Goal: Obtain resource: Obtain resource

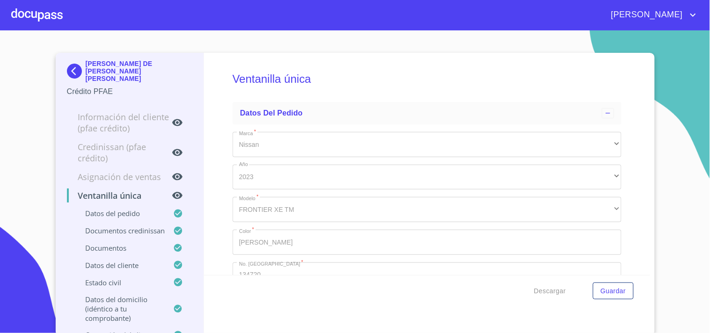
type input "15 de ene. de 1961"
click at [34, 8] on div at bounding box center [36, 15] width 51 height 30
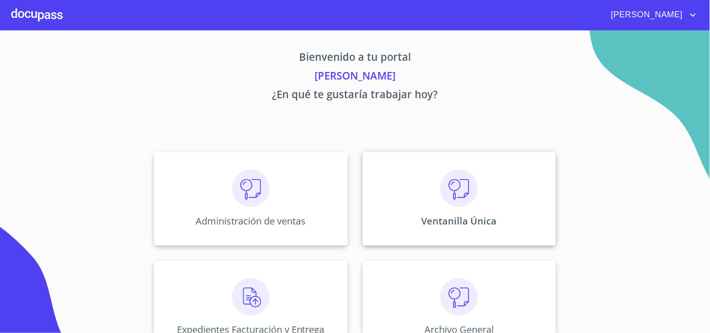
click at [515, 194] on div "Ventanilla Única" at bounding box center [458, 199] width 193 height 94
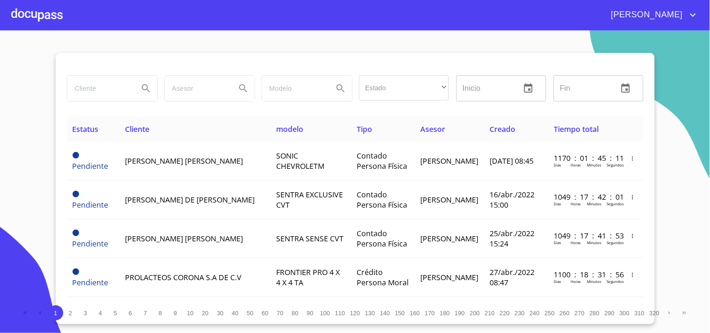
click at [90, 99] on input "search" at bounding box center [99, 88] width 64 height 25
type input "LUIS MARTIN GUEVARA"
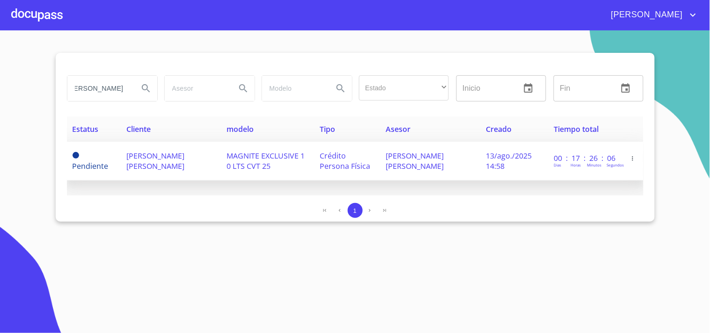
click at [380, 175] on td "[PERSON_NAME] [PERSON_NAME]" at bounding box center [430, 161] width 100 height 39
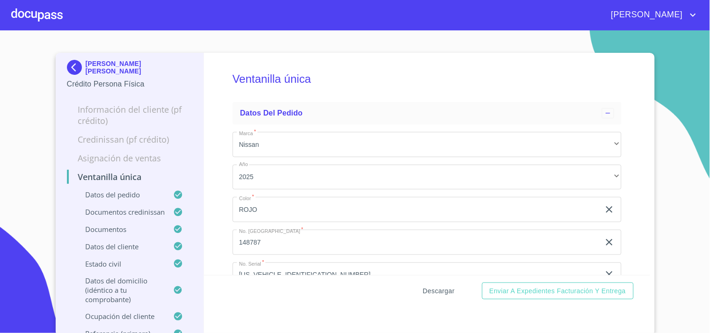
click at [432, 295] on span "Descargar" at bounding box center [439, 291] width 32 height 12
click at [0, 11] on div "[PERSON_NAME]" at bounding box center [355, 15] width 710 height 30
click at [45, 20] on div at bounding box center [36, 15] width 51 height 30
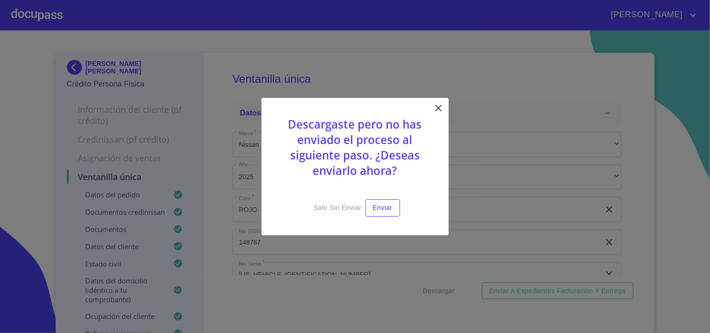
click at [430, 114] on div "Descargaste pero no has enviado el proceso al siguiente paso. ¿Deseas enviarlo …" at bounding box center [354, 167] width 187 height 138
click at [435, 109] on icon at bounding box center [438, 107] width 11 height 11
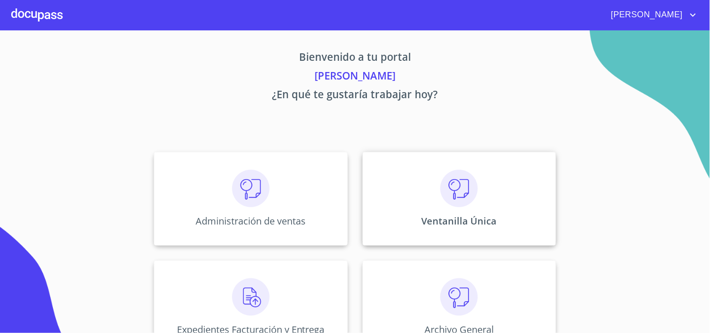
click at [460, 196] on img at bounding box center [458, 188] width 37 height 37
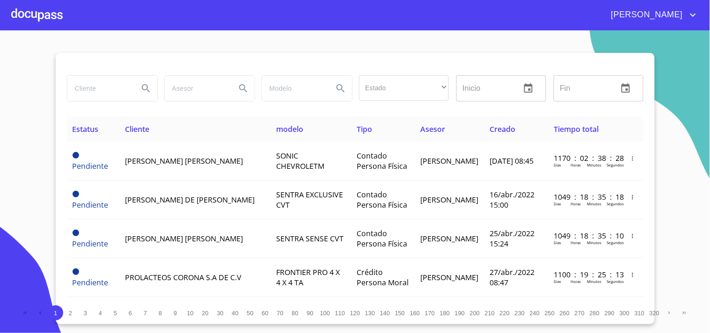
click at [77, 96] on input "search" at bounding box center [99, 88] width 64 height 25
type input "CECILIA AGUILAR"
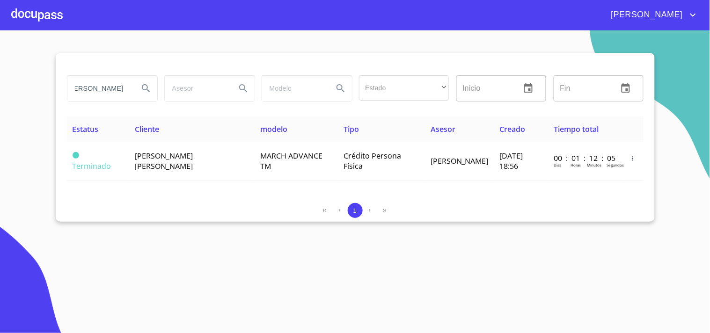
scroll to position [0, 0]
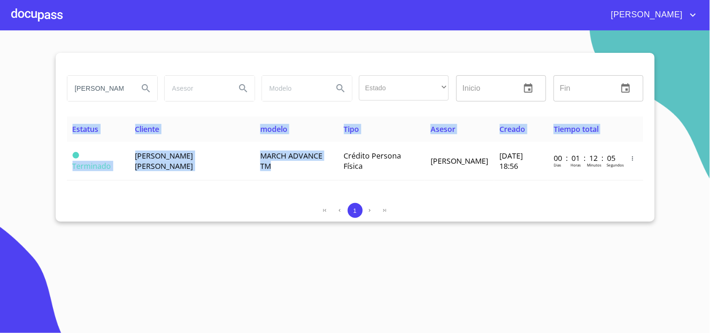
drag, startPoint x: 301, startPoint y: 171, endPoint x: 303, endPoint y: 237, distance: 66.0
click at [303, 237] on section "CECILIA AGUILAR Estado ​ ​ Inicio ​ Fin ​ Estatus Cliente modelo Tipo Asesor Cr…" at bounding box center [355, 181] width 710 height 303
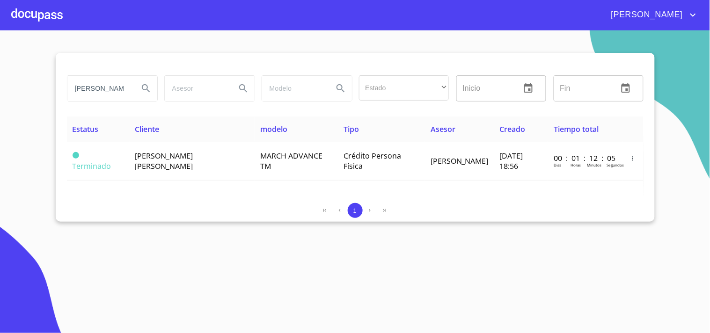
drag, startPoint x: 303, startPoint y: 237, endPoint x: 259, endPoint y: 230, distance: 45.1
click at [302, 238] on section "CECILIA AGUILAR Estado ​ ​ Inicio ​ Fin ​ Estatus Cliente modelo Tipo Asesor Cr…" at bounding box center [355, 181] width 710 height 303
click at [259, 231] on section "CECILIA AGUILAR Estado ​ ​ Inicio ​ Fin ​ Estatus Cliente modelo Tipo Asesor Cr…" at bounding box center [355, 181] width 710 height 303
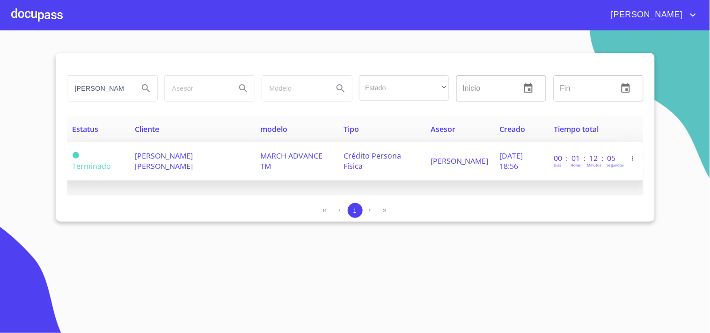
click at [193, 156] on span "ANA CECILIA AGUILAR GUTIERREZ" at bounding box center [164, 161] width 58 height 21
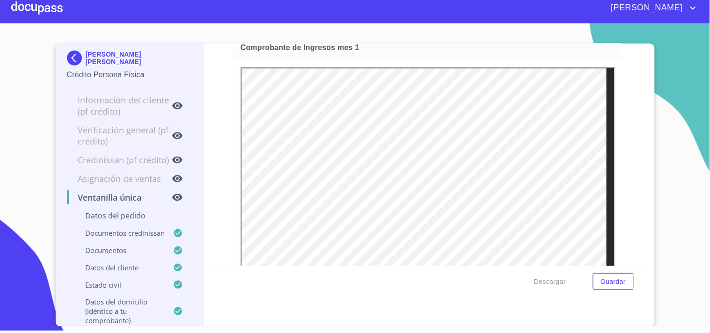
click at [25, 6] on div at bounding box center [36, 8] width 51 height 30
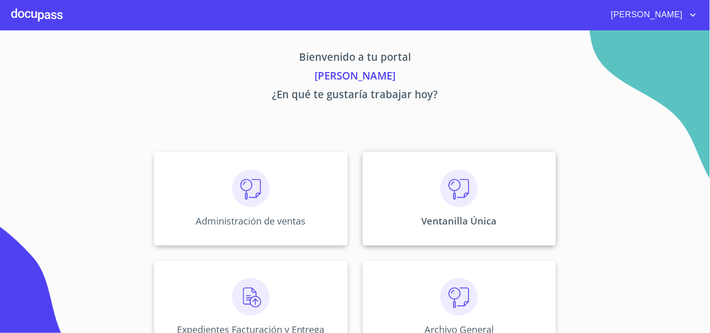
click at [411, 197] on div "Ventanilla Única" at bounding box center [458, 199] width 193 height 94
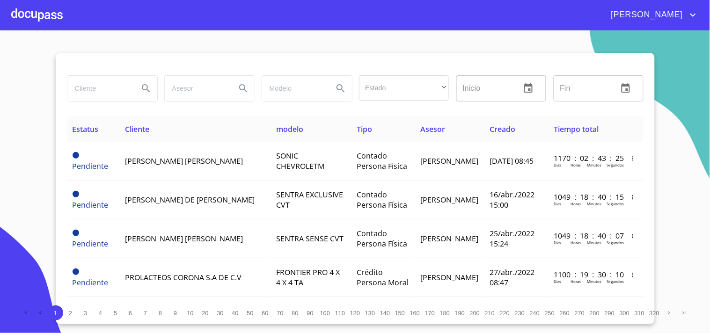
click at [109, 95] on input "search" at bounding box center [99, 88] width 64 height 25
type input "AGUILAR GARCIA"
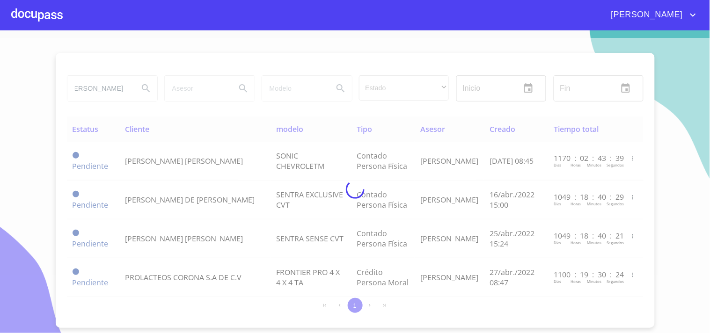
scroll to position [0, 0]
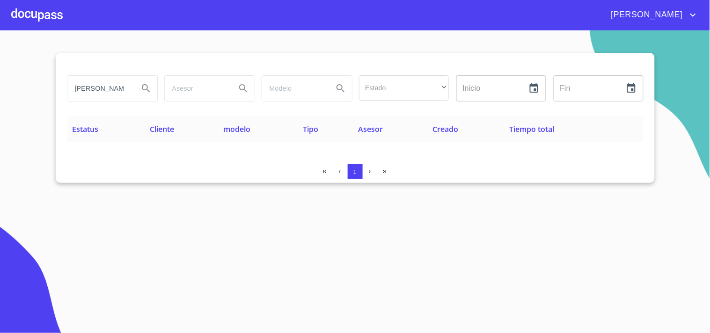
click at [41, 29] on div at bounding box center [36, 15] width 51 height 30
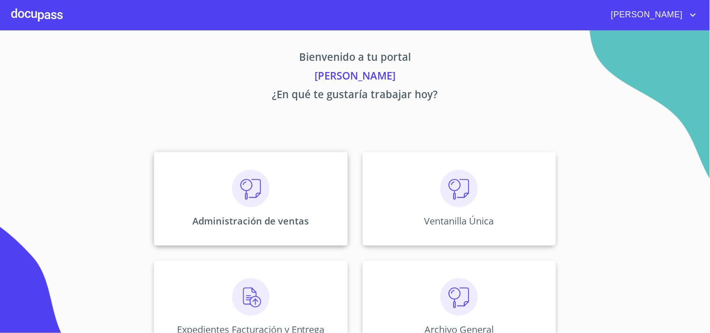
click at [244, 181] on img at bounding box center [250, 188] width 37 height 37
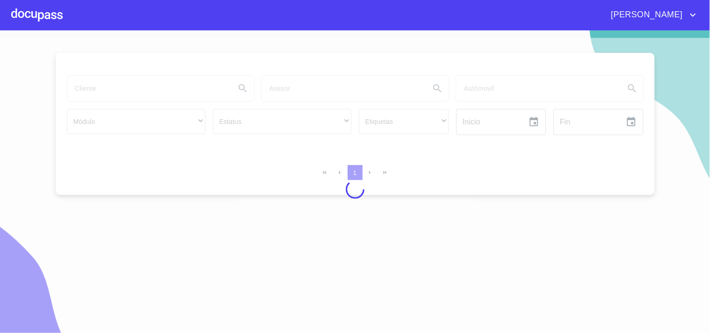
click at [26, 21] on div at bounding box center [36, 15] width 51 height 30
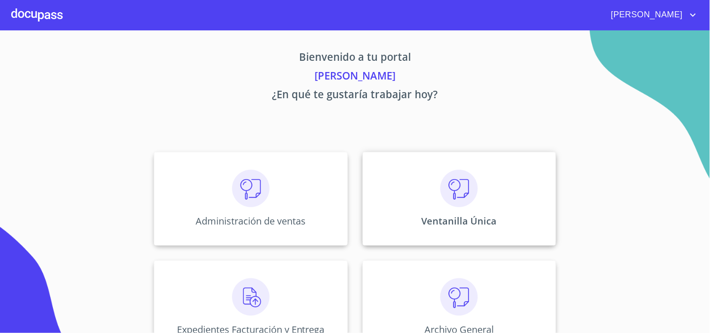
click at [479, 162] on div "Ventanilla Única" at bounding box center [458, 199] width 193 height 94
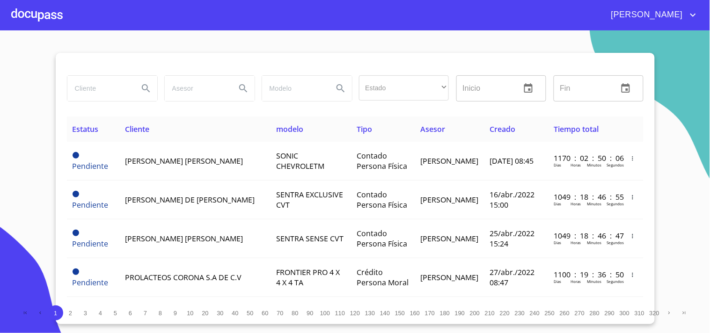
click at [82, 95] on input "search" at bounding box center [99, 88] width 64 height 25
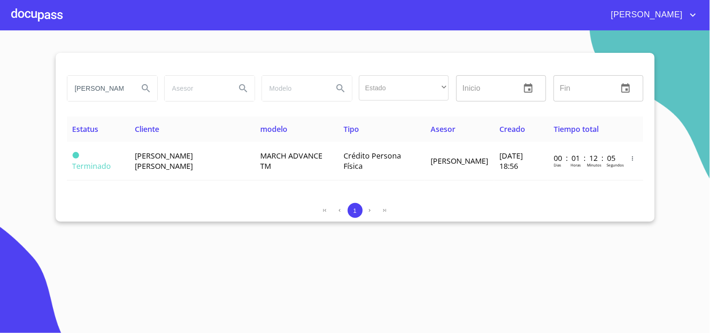
drag, startPoint x: 125, startPoint y: 90, endPoint x: 0, endPoint y: 103, distance: 125.6
click at [0, 103] on section "CECILIA AGUILAR Estado ​ ​ Inicio ​ Fin ​ Estatus Cliente modelo Tipo Asesor Cr…" at bounding box center [355, 181] width 710 height 303
type input "A"
type input "AGUILAR GARCIA"
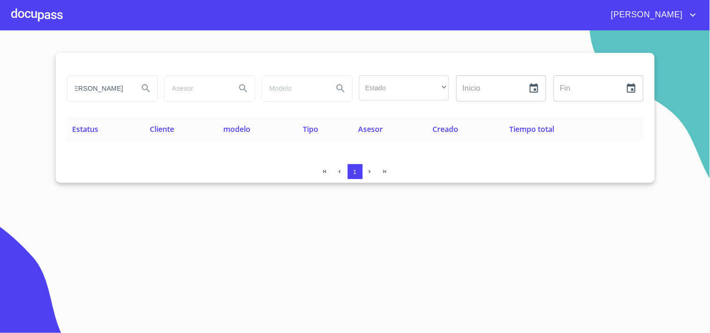
scroll to position [0, 0]
click at [47, 17] on div at bounding box center [36, 15] width 51 height 30
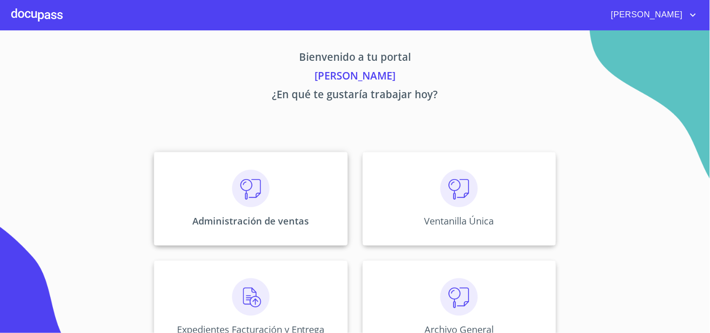
click at [224, 188] on div "Administración de ventas" at bounding box center [250, 199] width 193 height 94
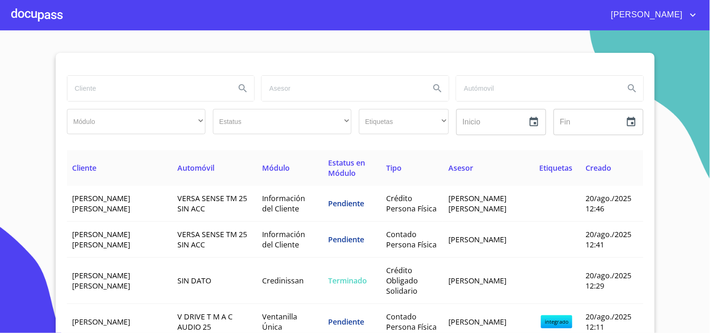
click at [161, 82] on input "search" at bounding box center [147, 88] width 161 height 25
type input "CECILIA AGUILAR"
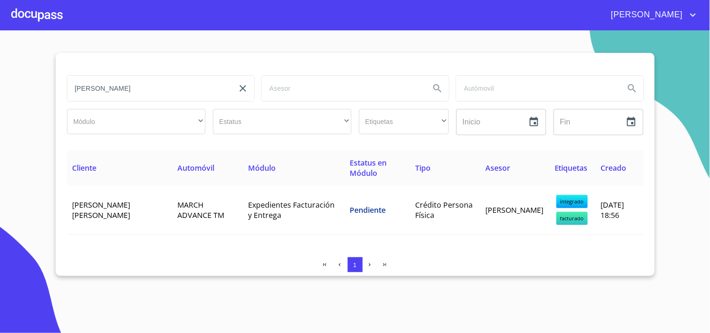
click at [53, 14] on div at bounding box center [36, 15] width 51 height 30
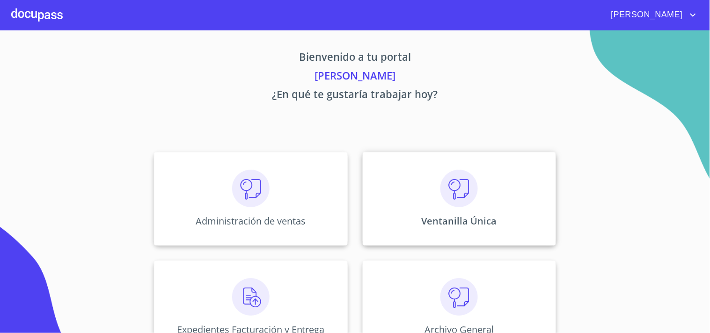
click at [489, 209] on div "Ventanilla Única" at bounding box center [458, 199] width 193 height 94
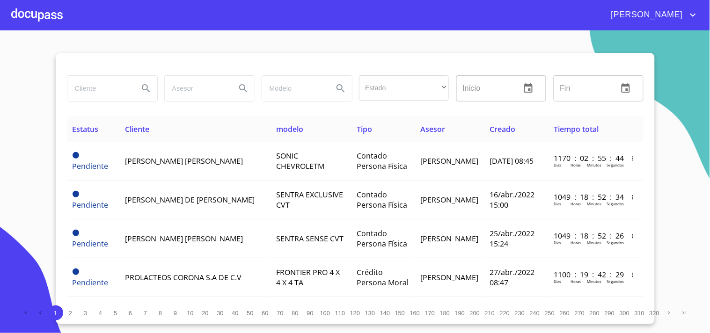
click at [133, 90] on div at bounding box center [112, 88] width 90 height 25
type input "CECILIA"
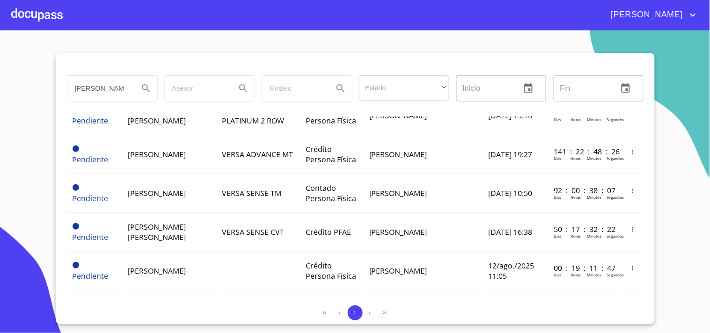
scroll to position [415, 0]
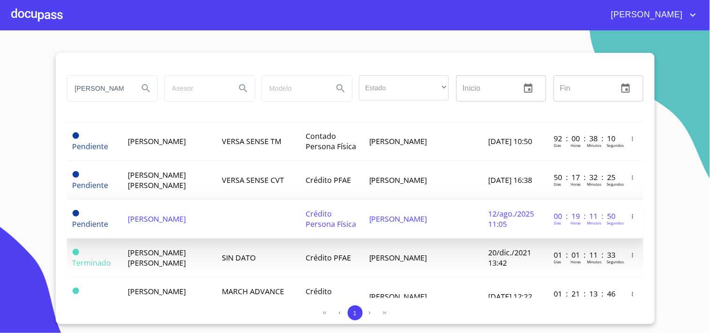
click at [393, 200] on td "[PERSON_NAME]" at bounding box center [422, 219] width 119 height 39
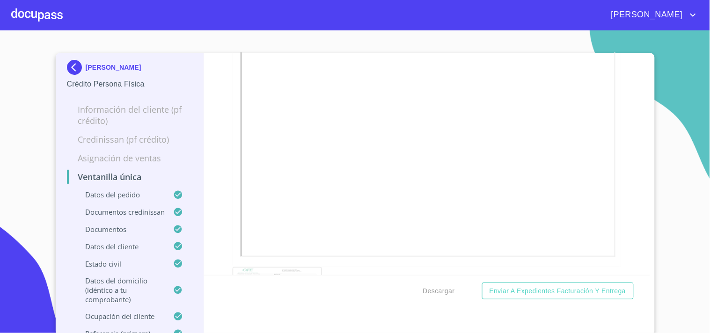
scroll to position [1195, 0]
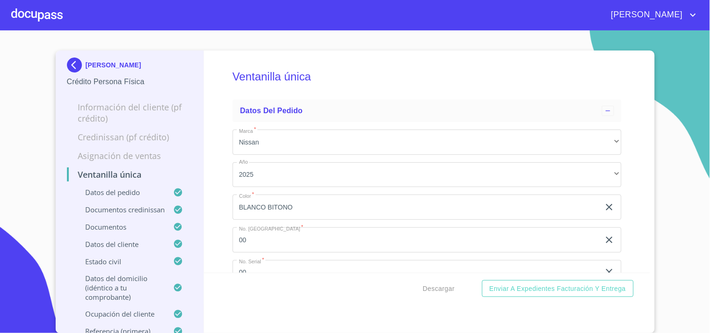
click at [636, 36] on section "CECILIA AGUIAR GARCIA Crédito Persona Física Información del cliente (PF crédit…" at bounding box center [355, 181] width 710 height 303
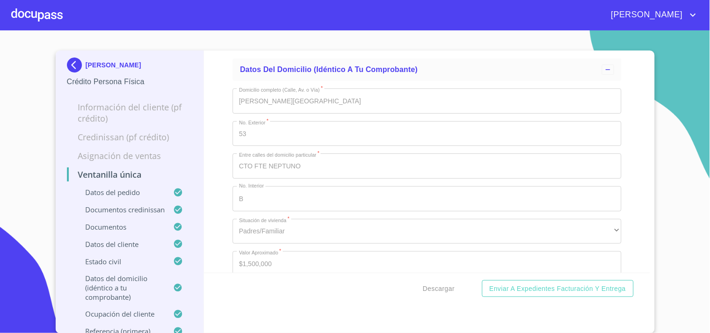
scroll to position [2910, 0]
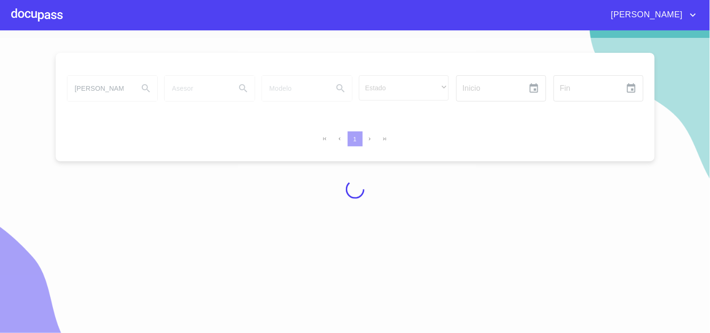
click at [106, 125] on div at bounding box center [355, 189] width 710 height 303
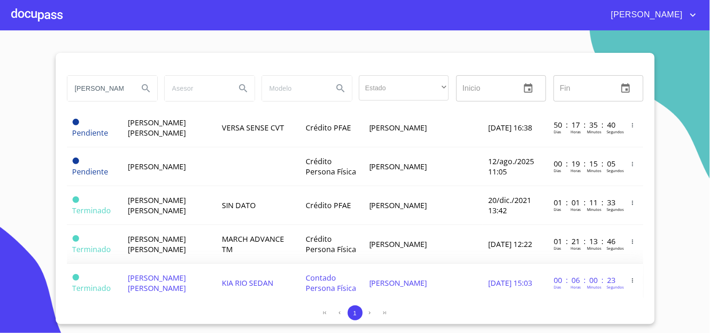
scroll to position [415, 0]
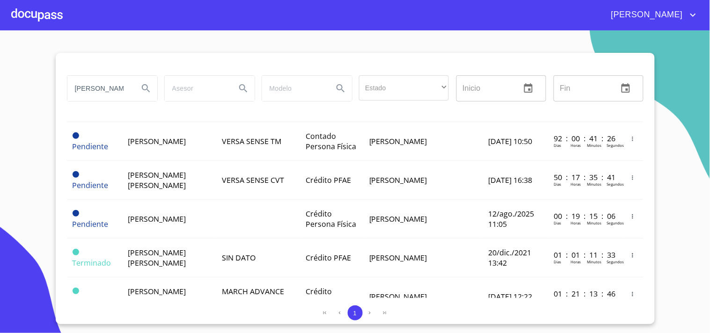
click at [300, 217] on td at bounding box center [259, 219] width 84 height 39
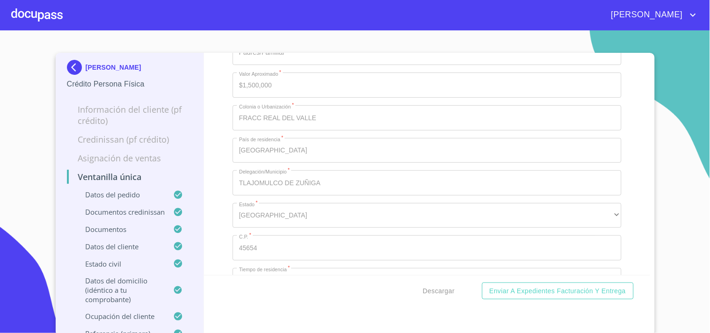
scroll to position [3315, 0]
click at [631, 121] on div "Ventanilla única Datos del pedido Marca   * Nissan ​ Año 2025 ​ Color   * BLANC…" at bounding box center [427, 164] width 446 height 222
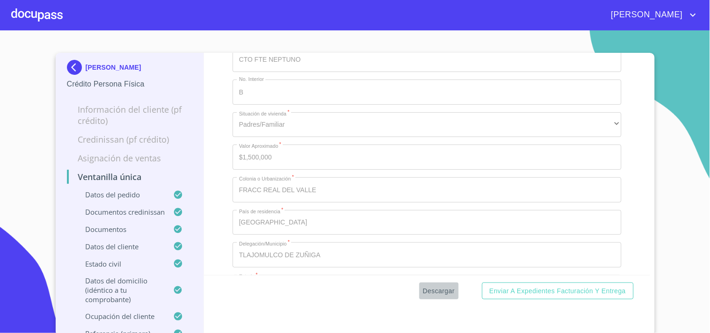
click at [447, 289] on span "Descargar" at bounding box center [439, 291] width 32 height 12
click at [40, 15] on div at bounding box center [36, 15] width 51 height 30
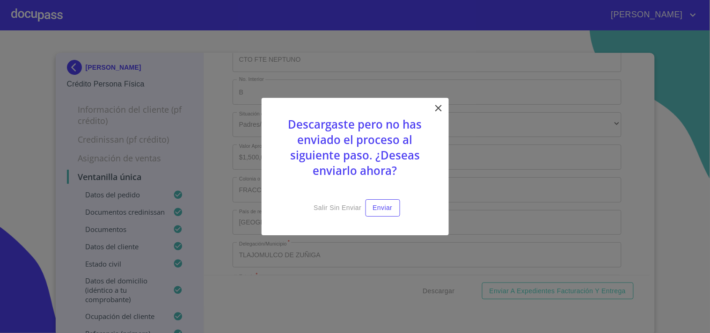
click at [442, 107] on icon at bounding box center [438, 107] width 11 height 11
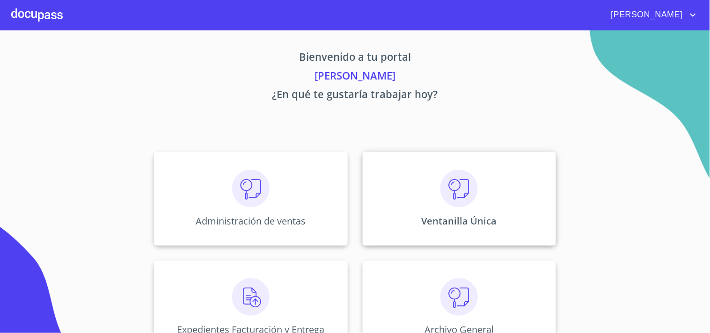
click at [504, 223] on div "Ventanilla Única" at bounding box center [458, 199] width 193 height 94
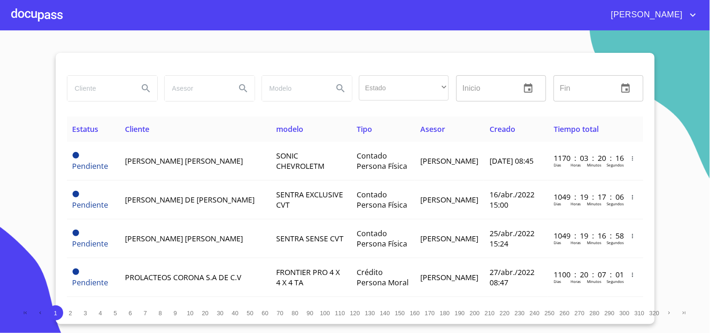
click at [111, 75] on div at bounding box center [112, 88] width 91 height 26
click at [102, 80] on input "search" at bounding box center [99, 88] width 64 height 25
type input "GABRIEL GALAN"
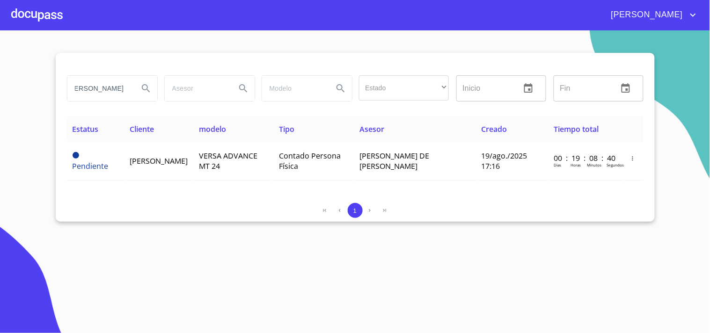
scroll to position [0, 0]
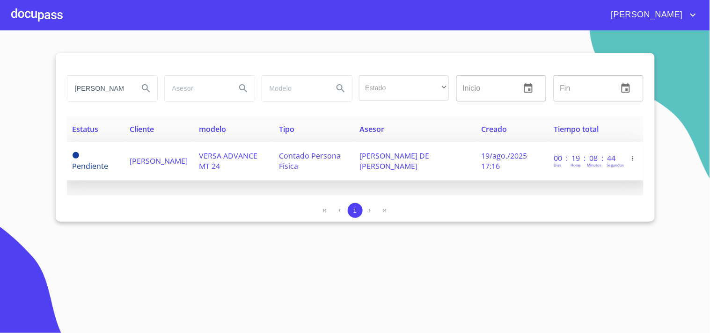
click at [450, 167] on td "ARTURO DE JESUS GRACILIANO PRECIADO" at bounding box center [415, 161] width 122 height 39
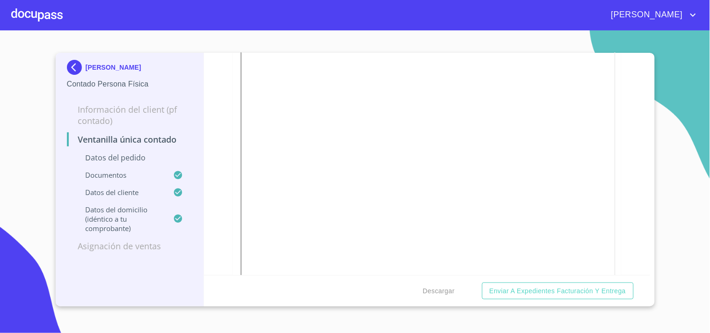
scroll to position [1767, 0]
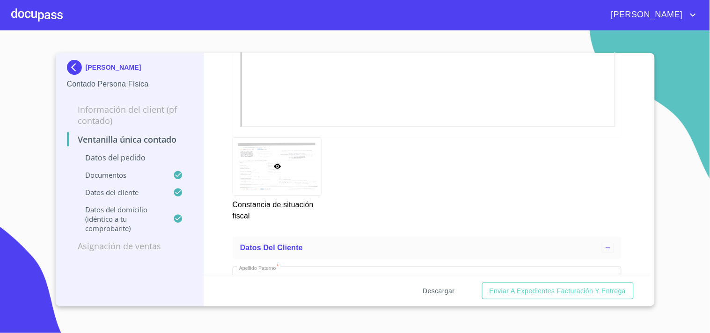
click at [442, 290] on span "Descargar" at bounding box center [439, 291] width 32 height 12
click at [31, 19] on div at bounding box center [36, 15] width 51 height 30
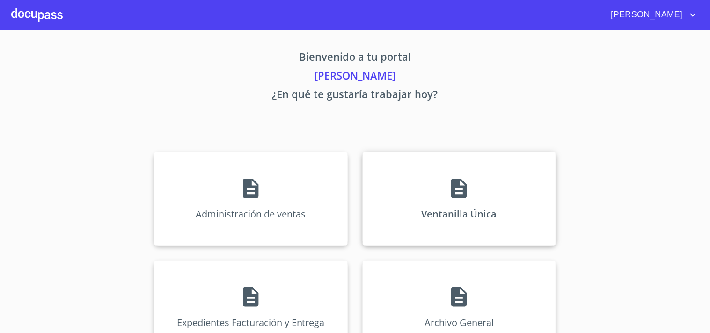
click at [462, 181] on icon at bounding box center [458, 188] width 23 height 23
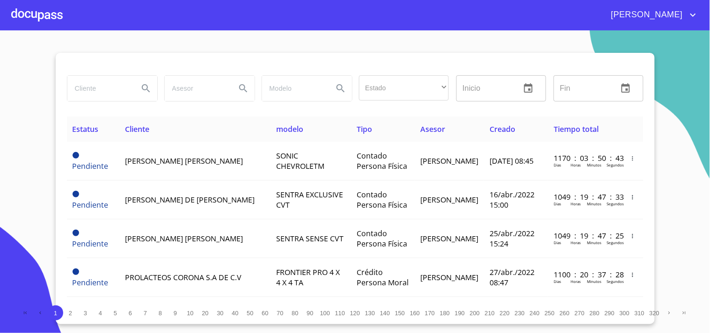
click at [105, 80] on input "search" at bounding box center [99, 88] width 64 height 25
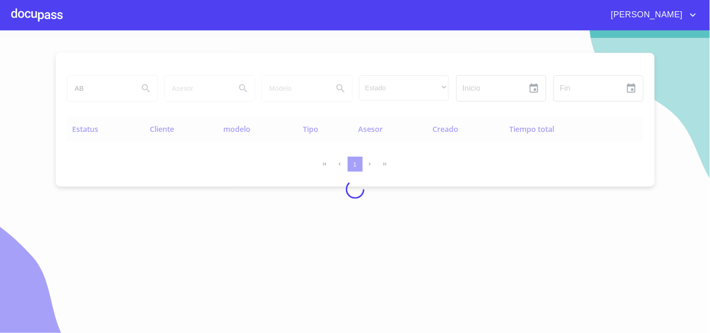
type input "A"
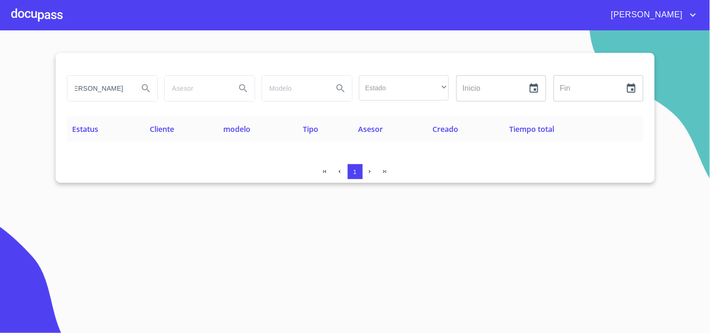
scroll to position [0, 18]
type input "[PERSON_NAME]"
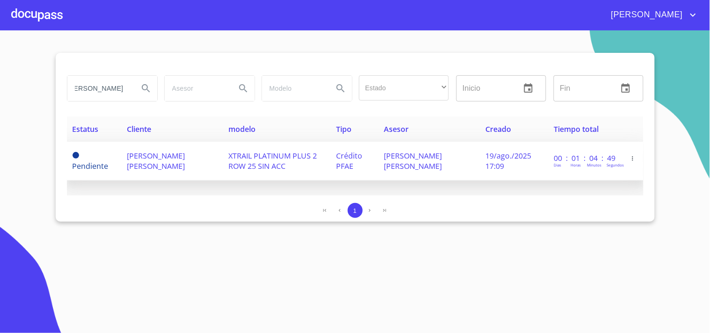
click at [202, 161] on td "[PERSON_NAME] [PERSON_NAME]" at bounding box center [171, 161] width 101 height 39
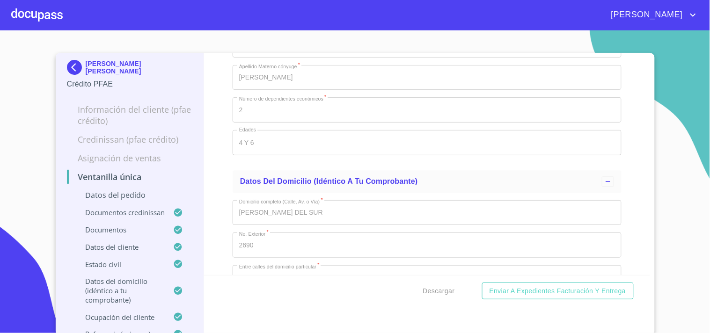
scroll to position [3326, 0]
click at [445, 301] on div "Descargar Enviar a Expedientes Facturación y Entrega" at bounding box center [427, 291] width 446 height 32
click at [446, 297] on button "Descargar" at bounding box center [438, 291] width 39 height 17
click at [36, 17] on div at bounding box center [36, 15] width 51 height 30
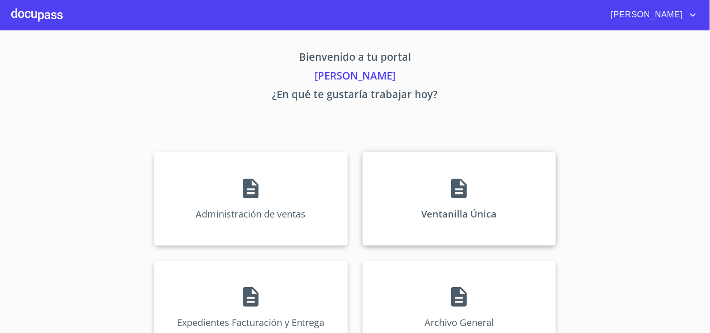
click at [401, 181] on div "Ventanilla Única" at bounding box center [458, 199] width 193 height 94
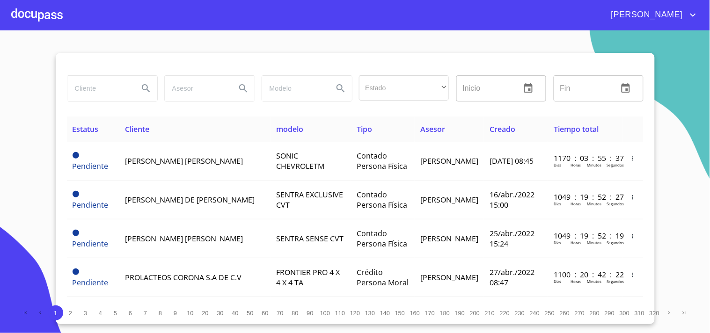
click at [119, 76] on input "search" at bounding box center [99, 88] width 64 height 25
click at [115, 82] on input "search" at bounding box center [99, 88] width 64 height 25
type input "[PERSON_NAME]"
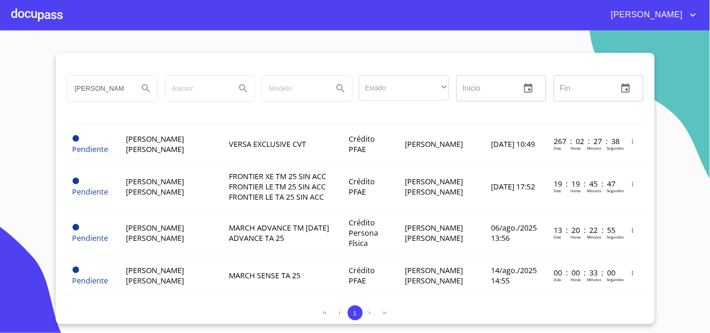
scroll to position [208, 0]
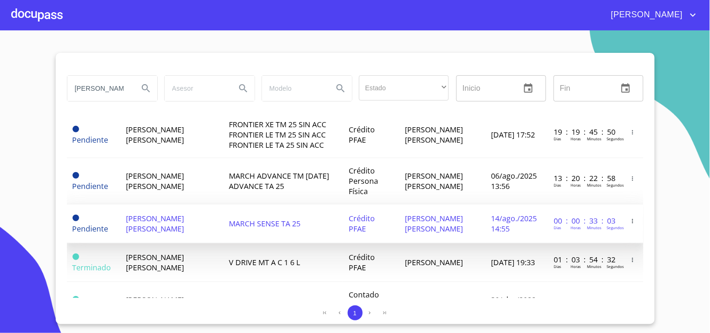
click at [282, 224] on span "MARCH SENSE TA 25" at bounding box center [265, 223] width 72 height 10
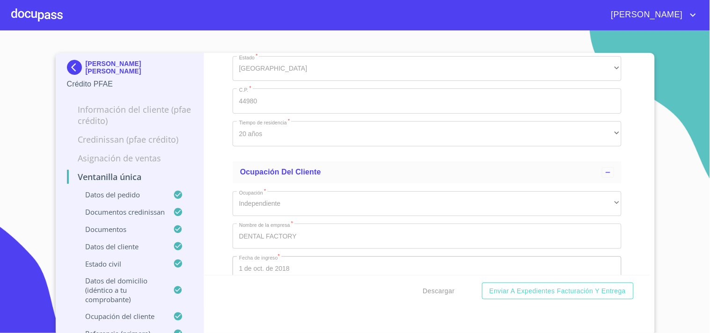
scroll to position [4053, 0]
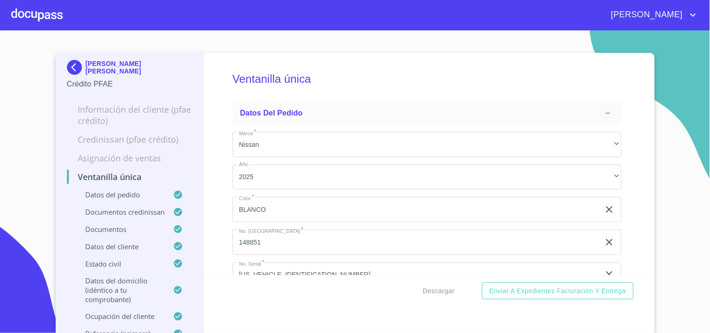
scroll to position [4053, 0]
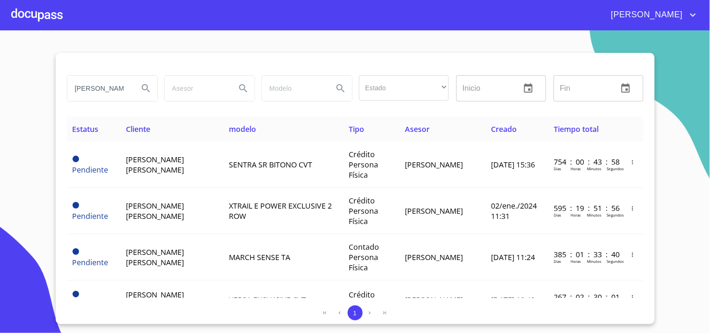
drag, startPoint x: 125, startPoint y: 87, endPoint x: 39, endPoint y: 89, distance: 86.1
click at [39, 89] on section "[PERSON_NAME] Estado ​ ​ Inicio ​ Fin ​ Estatus Cliente modelo Tipo Asesor Crea…" at bounding box center [355, 181] width 710 height 303
type input "E"
type input "[PERSON_NAME]"
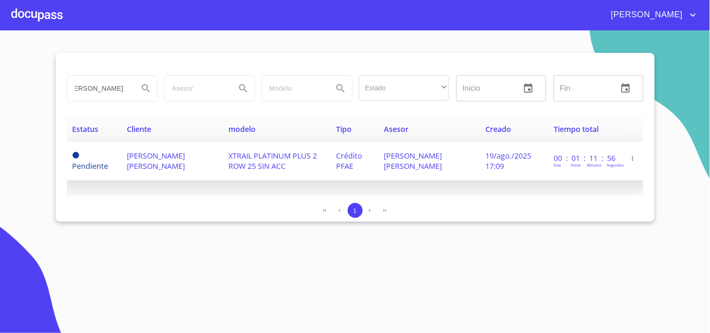
click at [176, 170] on td "[PERSON_NAME] [PERSON_NAME]" at bounding box center [171, 161] width 101 height 39
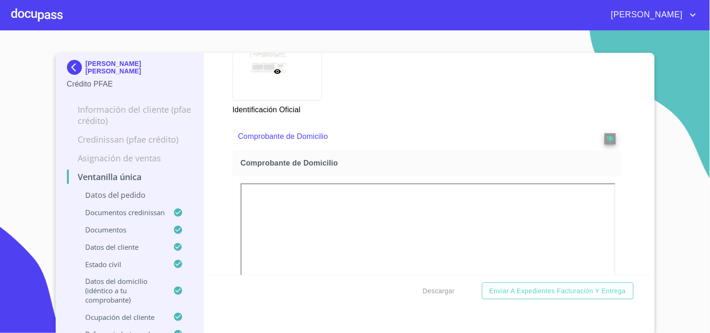
scroll to position [831, 0]
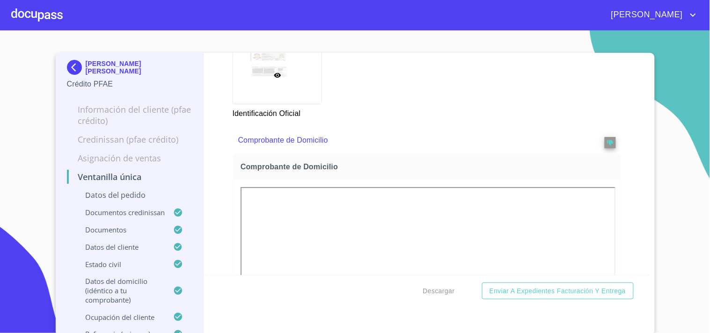
click at [29, 22] on div at bounding box center [36, 15] width 51 height 30
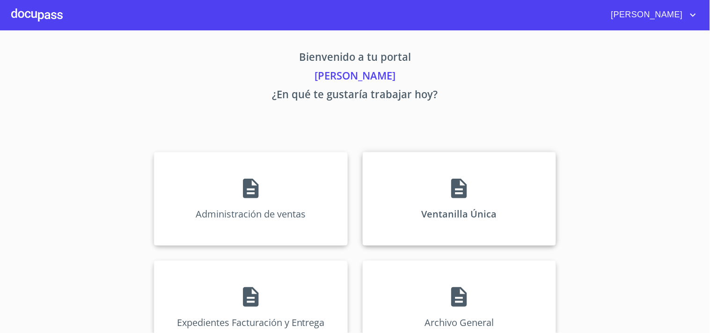
click at [400, 191] on div "Ventanilla Única" at bounding box center [458, 199] width 193 height 94
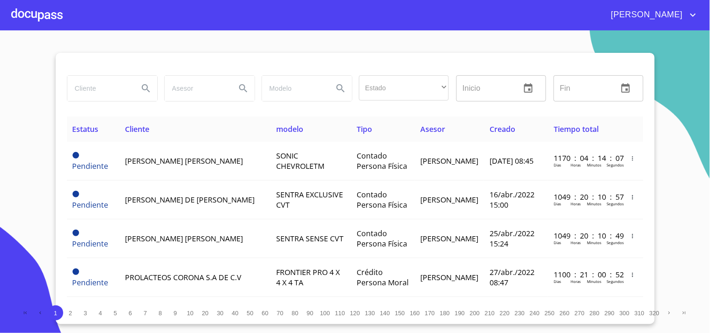
click at [128, 87] on input "search" at bounding box center [99, 88] width 64 height 25
type input "[PERSON_NAME]"
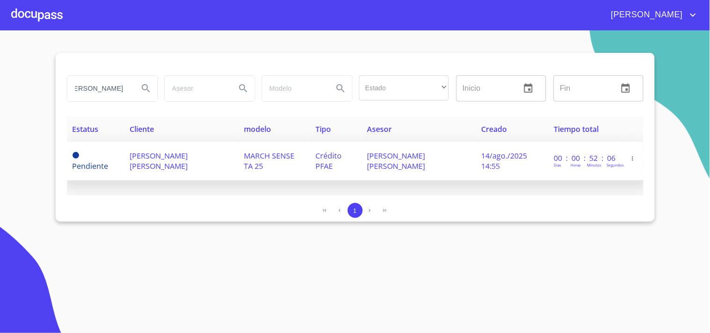
click at [202, 172] on td "[PERSON_NAME] [PERSON_NAME]" at bounding box center [181, 161] width 114 height 39
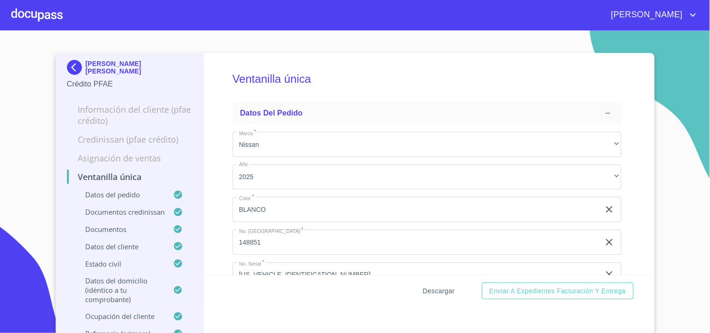
click at [427, 292] on span "Descargar" at bounding box center [439, 291] width 32 height 12
